Goal: Find specific page/section: Find specific page/section

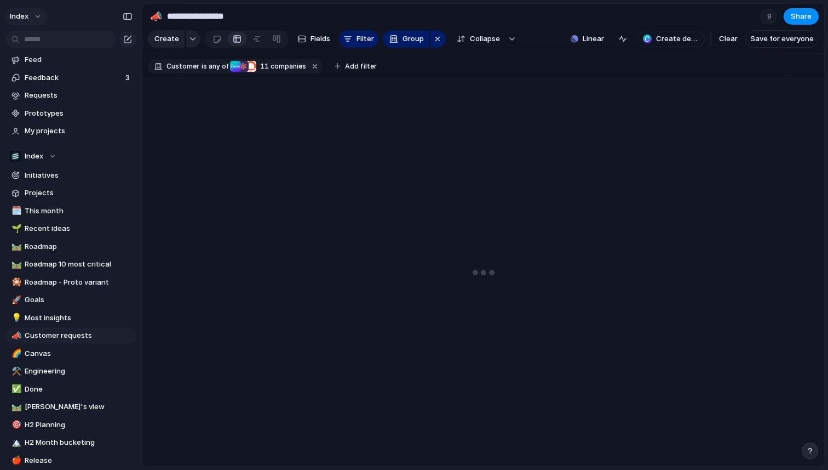
click at [35, 17] on button "Index" at bounding box center [26, 17] width 43 height 18
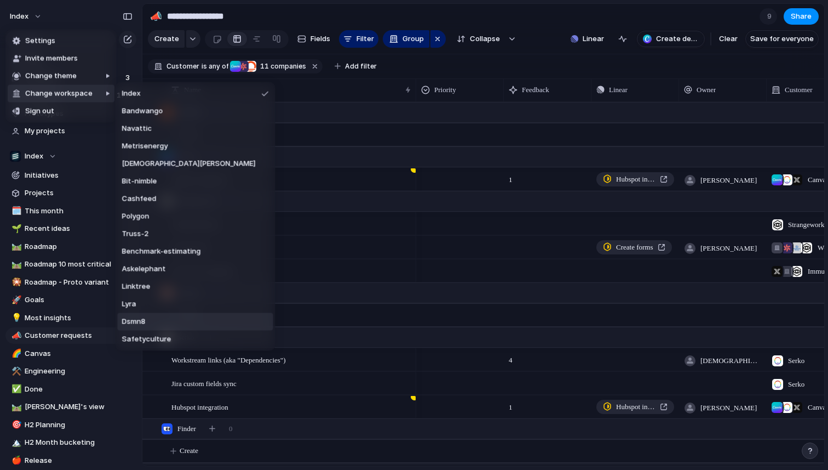
click at [139, 321] on span "Dsmn8" at bounding box center [134, 321] width 24 height 11
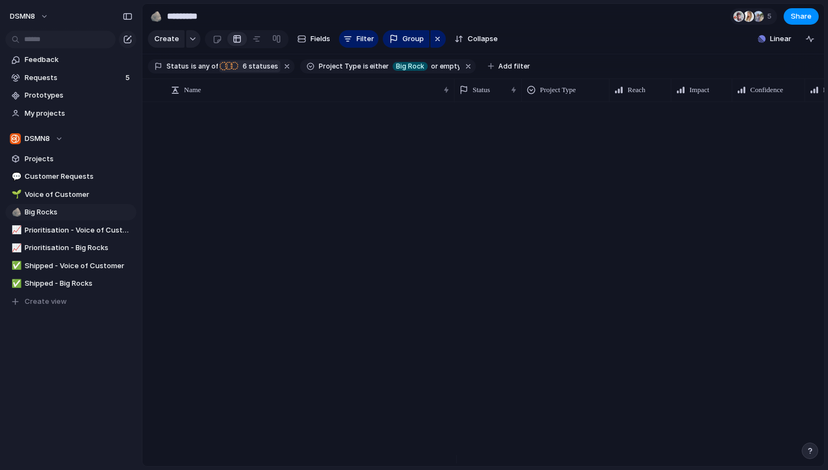
click at [227, 71] on div "button" at bounding box center [229, 66] width 8 height 10
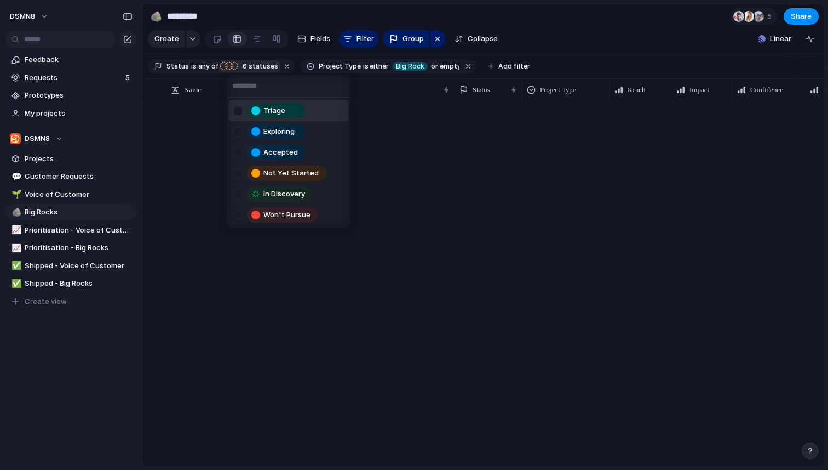
click at [200, 123] on div "Triage Exploring Accepted Not Yet Started In Discovery Won't Pursue" at bounding box center [414, 235] width 828 height 470
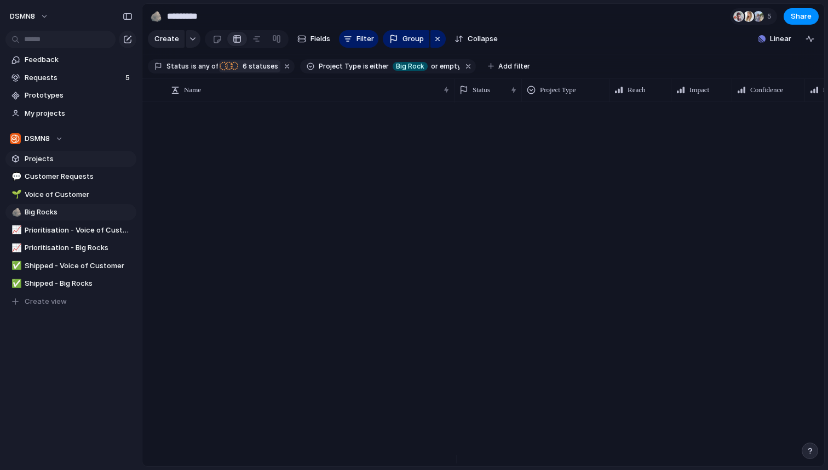
click at [56, 161] on span "Projects" at bounding box center [79, 158] width 108 height 11
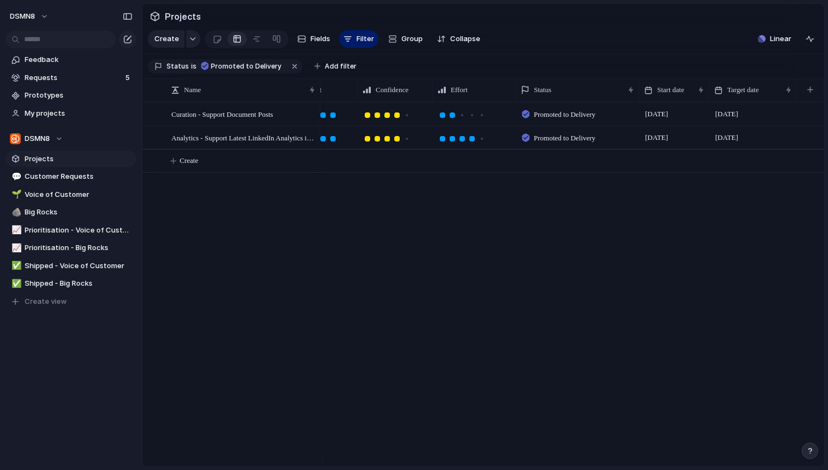
click at [593, 120] on span "Promoted to Delivery" at bounding box center [565, 114] width 62 height 11
click at [62, 213] on span "Big Rocks" at bounding box center [79, 212] width 108 height 11
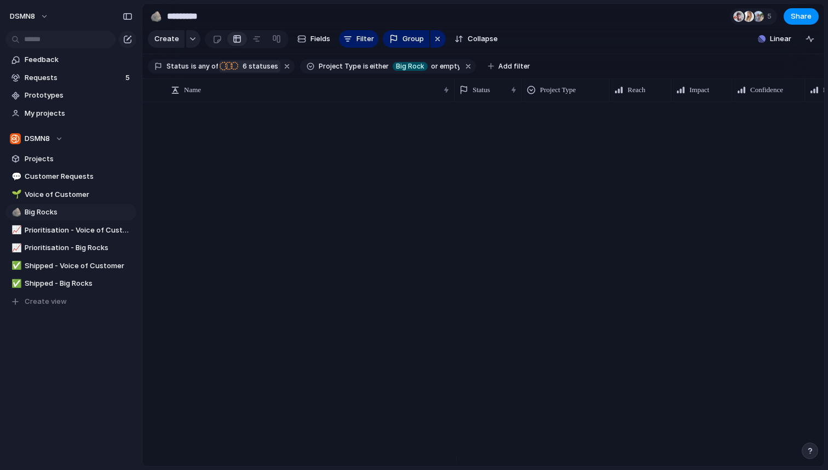
click at [232, 71] on div "button" at bounding box center [235, 66] width 8 height 10
click at [43, 159] on span "Projects" at bounding box center [79, 158] width 108 height 11
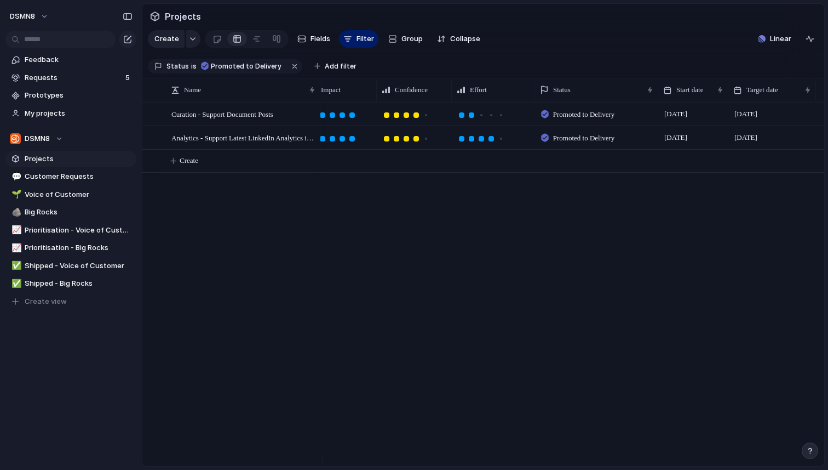
scroll to position [0, 382]
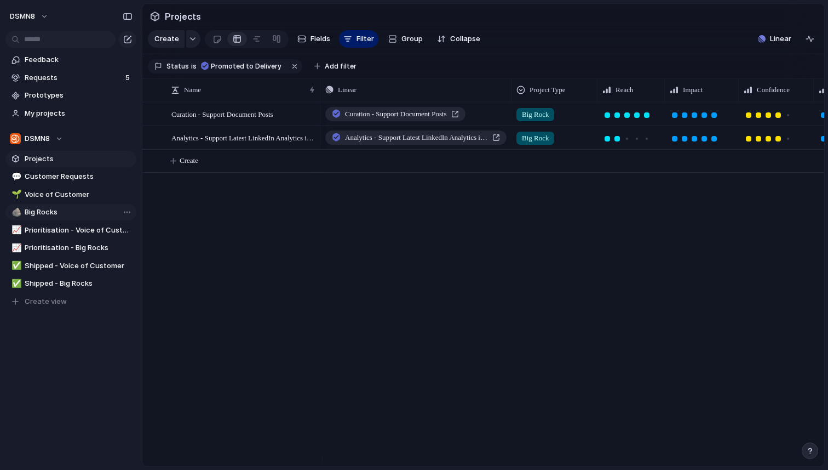
click at [48, 214] on span "Big Rocks" at bounding box center [79, 212] width 108 height 11
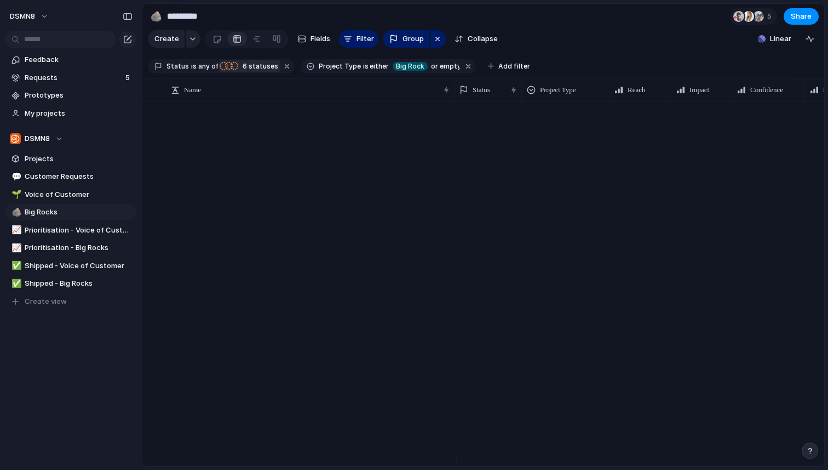
click at [228, 70] on div "button" at bounding box center [229, 66] width 8 height 10
click at [342, 220] on div at bounding box center [483, 284] width 682 height 364
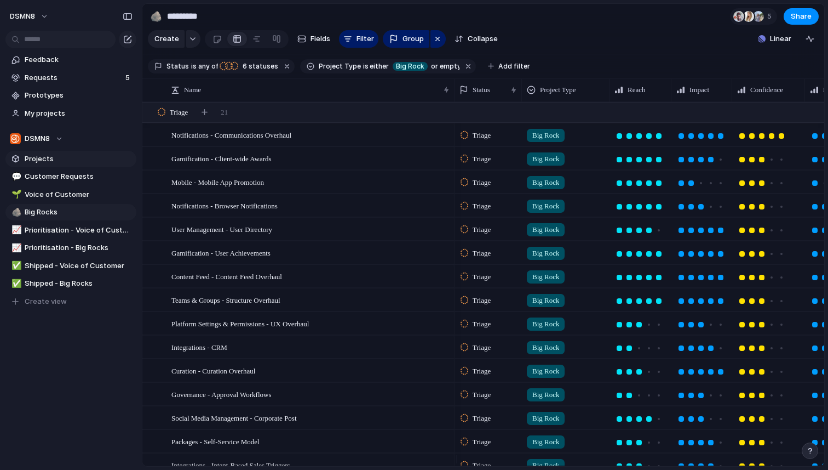
click at [48, 161] on span "Projects" at bounding box center [79, 158] width 108 height 11
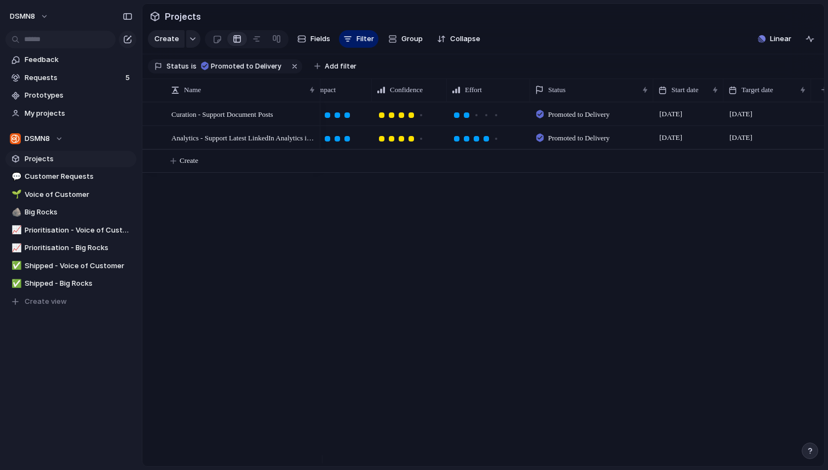
click at [598, 120] on span "Promoted to Delivery" at bounding box center [579, 114] width 62 height 11
click at [586, 142] on span "Promoted to Delivery" at bounding box center [579, 138] width 62 height 11
click at [41, 159] on span "Projects" at bounding box center [79, 158] width 108 height 11
click at [581, 144] on span "Promoted to Delivery" at bounding box center [579, 138] width 62 height 11
click at [45, 182] on link "💬 Customer Requests" at bounding box center [70, 176] width 131 height 16
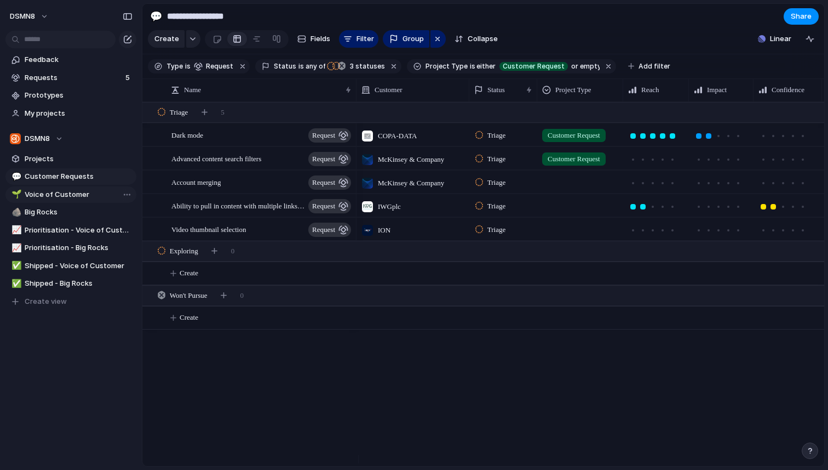
click at [47, 193] on span "Voice of Customer" at bounding box center [79, 194] width 108 height 11
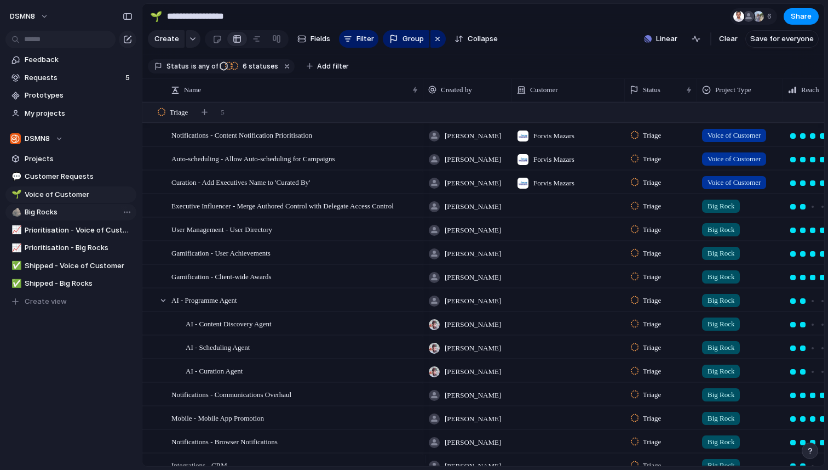
click at [46, 214] on span "Big Rocks" at bounding box center [79, 212] width 108 height 11
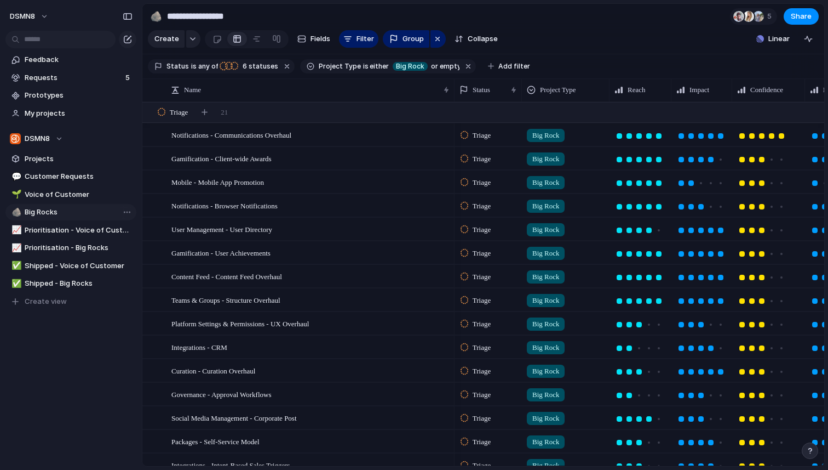
type input "*********"
click at [28, 13] on span "DSMN8" at bounding box center [22, 16] width 25 height 11
click at [50, 116] on li "Sign out" at bounding box center [61, 111] width 107 height 18
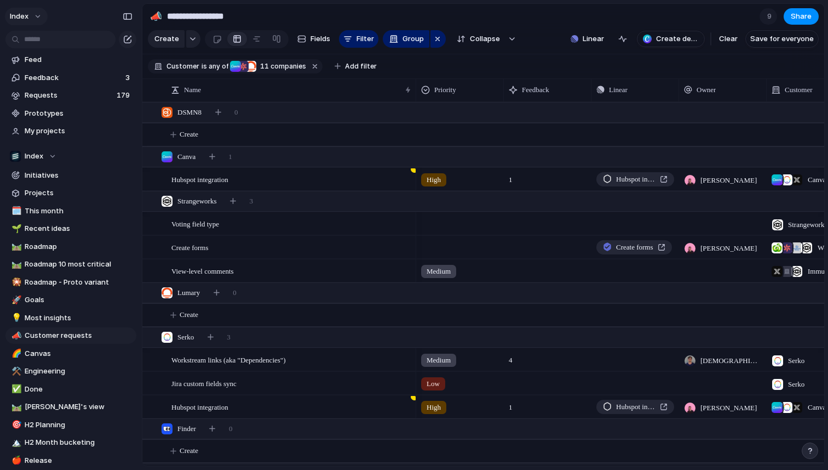
click at [28, 21] on button "Index" at bounding box center [26, 17] width 43 height 18
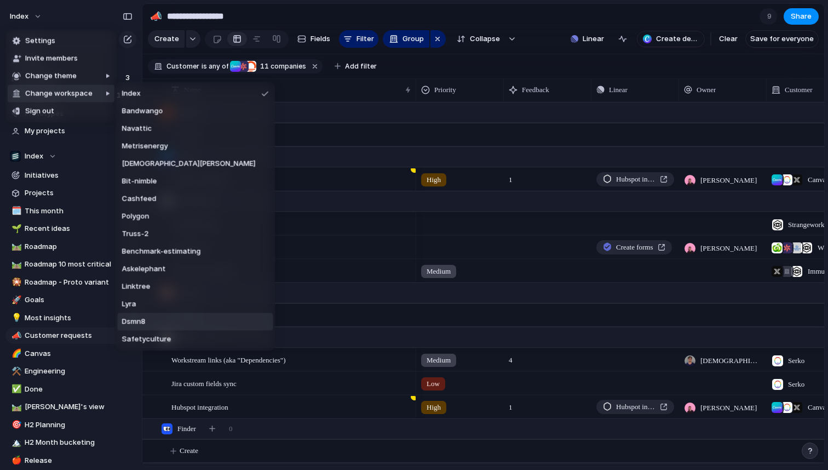
click at [138, 322] on span "Dsmn8" at bounding box center [134, 321] width 24 height 11
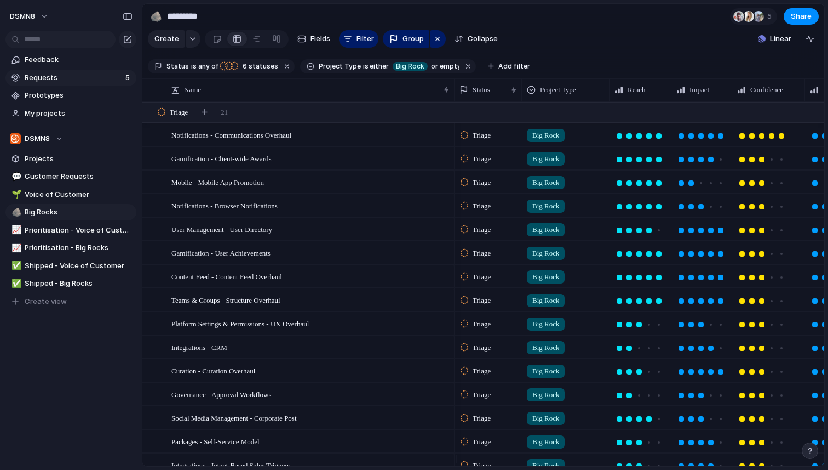
click at [44, 79] on span "Requests" at bounding box center [74, 77] width 98 height 11
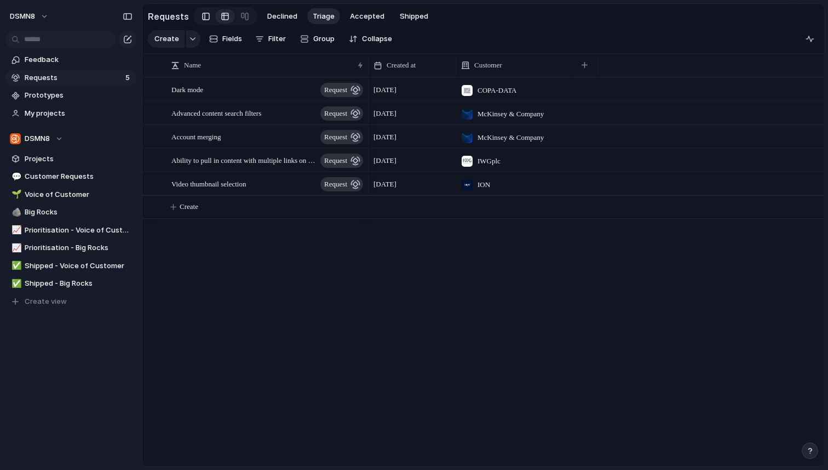
click at [205, 16] on div at bounding box center [206, 16] width 8 height 16
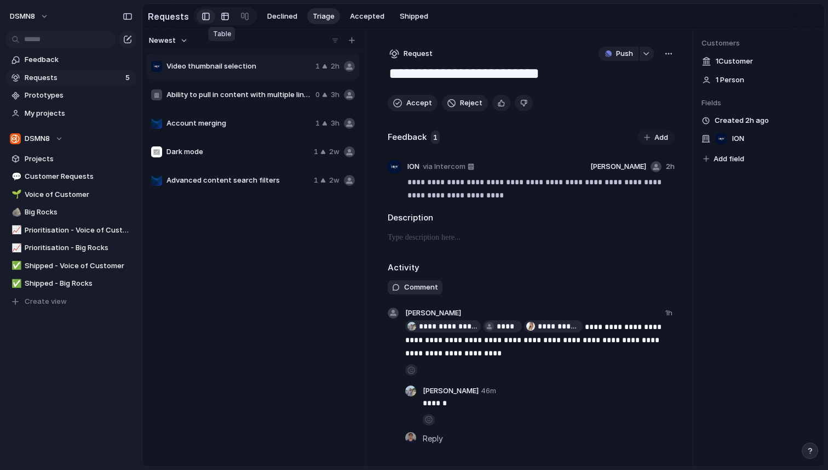
click at [223, 16] on div at bounding box center [225, 17] width 9 height 18
